Goal: Task Accomplishment & Management: Use online tool/utility

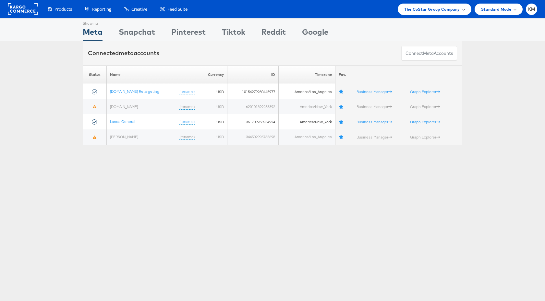
click at [435, 11] on span "The CoStar Group Company" at bounding box center [431, 9] width 55 height 7
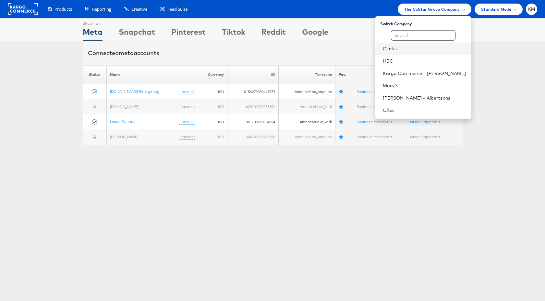
click at [404, 53] on li "Clarks" at bounding box center [423, 49] width 96 height 12
click at [404, 49] on link "Clarks" at bounding box center [424, 48] width 83 height 6
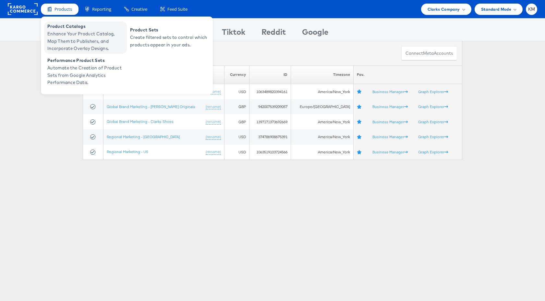
click at [62, 33] on span "Enhance Your Product Catalog, Map Them to Publishers, and Incorporate Overlay D…" at bounding box center [86, 41] width 78 height 22
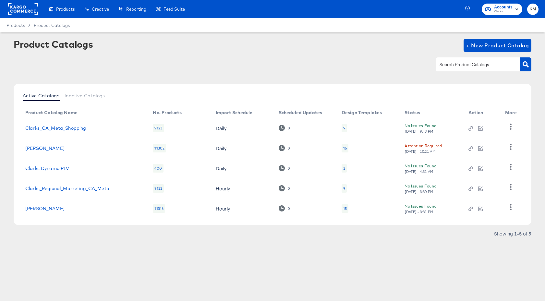
click at [345, 129] on div "9" at bounding box center [344, 128] width 2 height 5
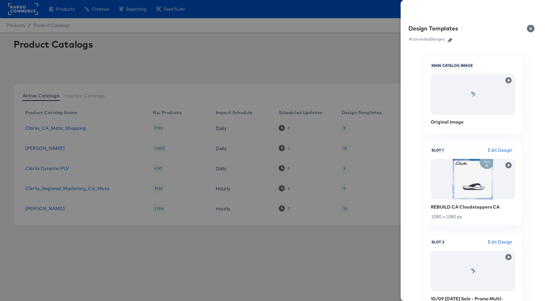
click at [451, 41] on icon "button" at bounding box center [450, 40] width 5 height 5
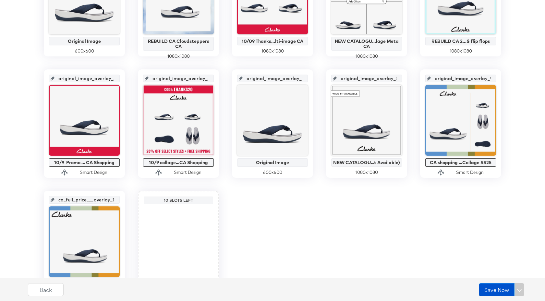
scroll to position [251, 0]
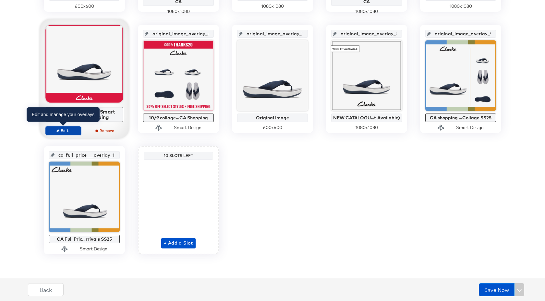
click at [72, 131] on span "Edit" at bounding box center [63, 130] width 30 height 5
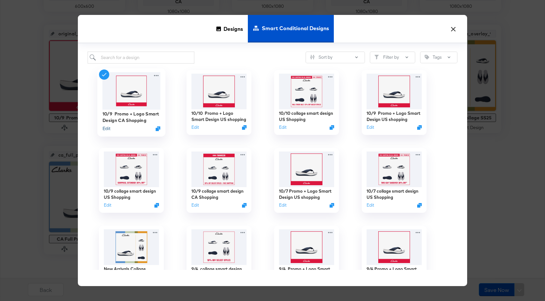
click at [108, 128] on button "Edit" at bounding box center [107, 129] width 8 height 6
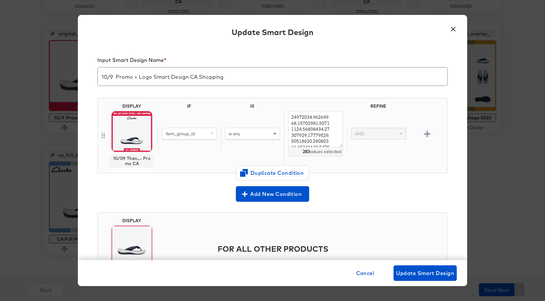
click at [452, 28] on button "×" at bounding box center [454, 27] width 12 height 12
